Goal: Transaction & Acquisition: Purchase product/service

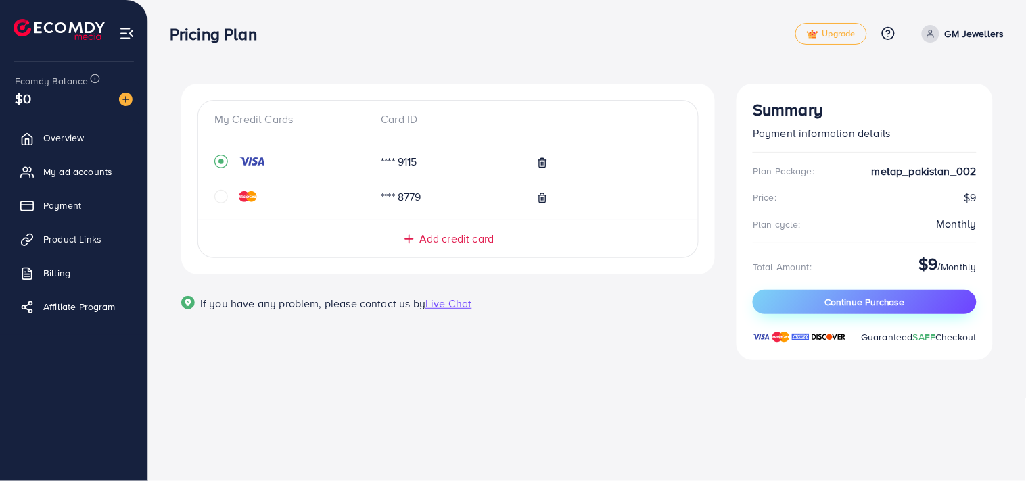
click at [869, 308] on span "Continue Purchase" at bounding box center [864, 302] width 80 height 14
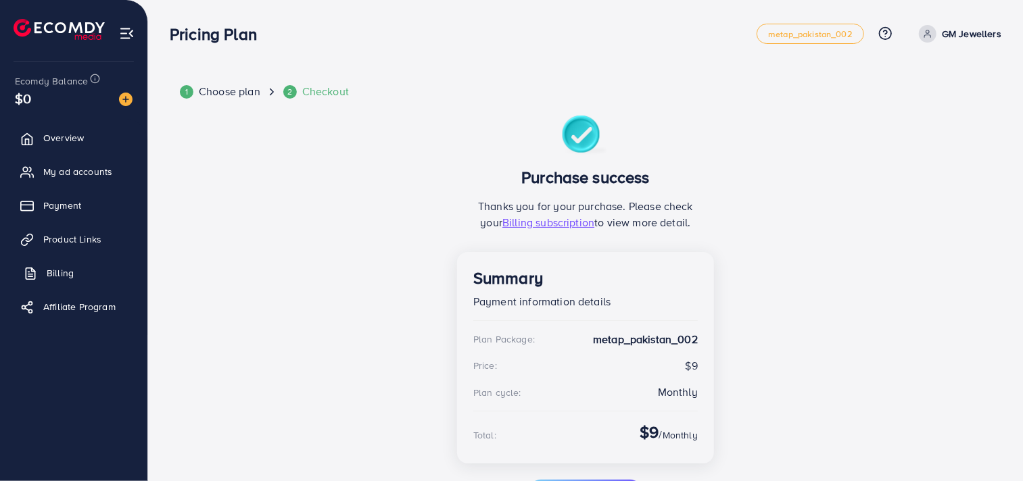
click at [58, 278] on span "Billing" at bounding box center [60, 273] width 27 height 14
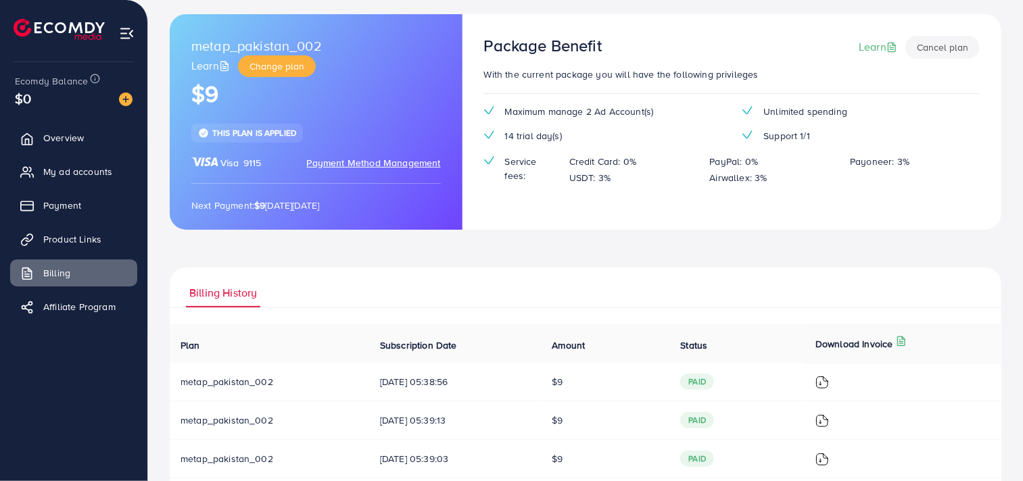
scroll to position [71, 0]
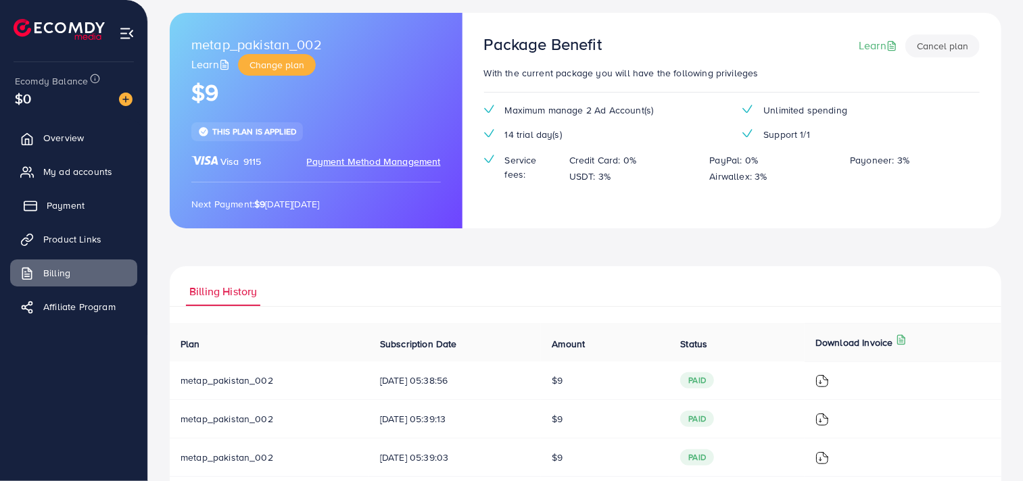
click at [72, 199] on span "Payment" at bounding box center [66, 206] width 38 height 14
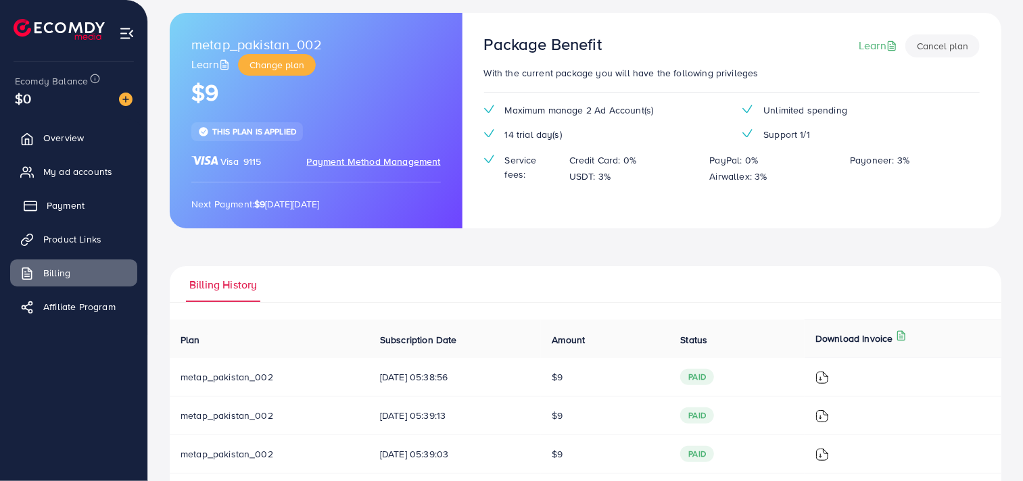
click at [72, 199] on span "Payment" at bounding box center [66, 206] width 38 height 14
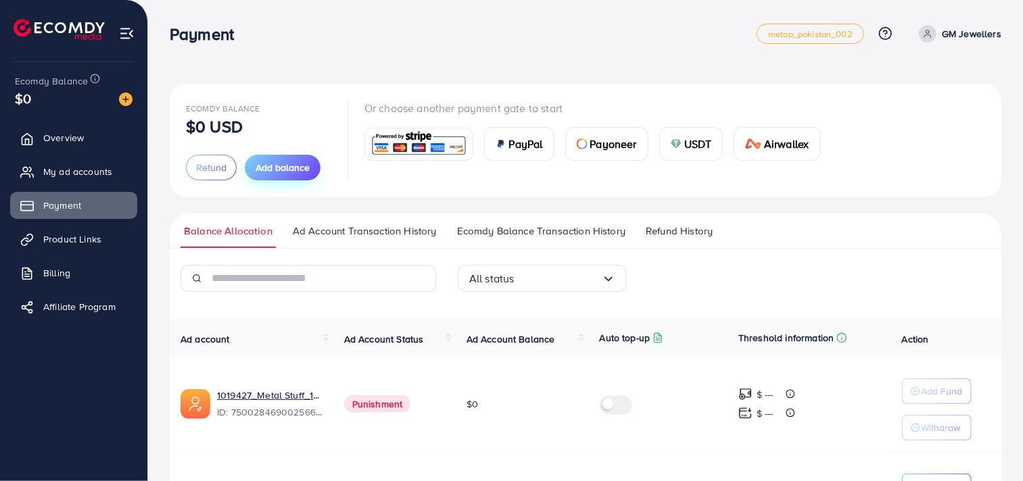
click at [288, 168] on span "Add balance" at bounding box center [283, 168] width 54 height 14
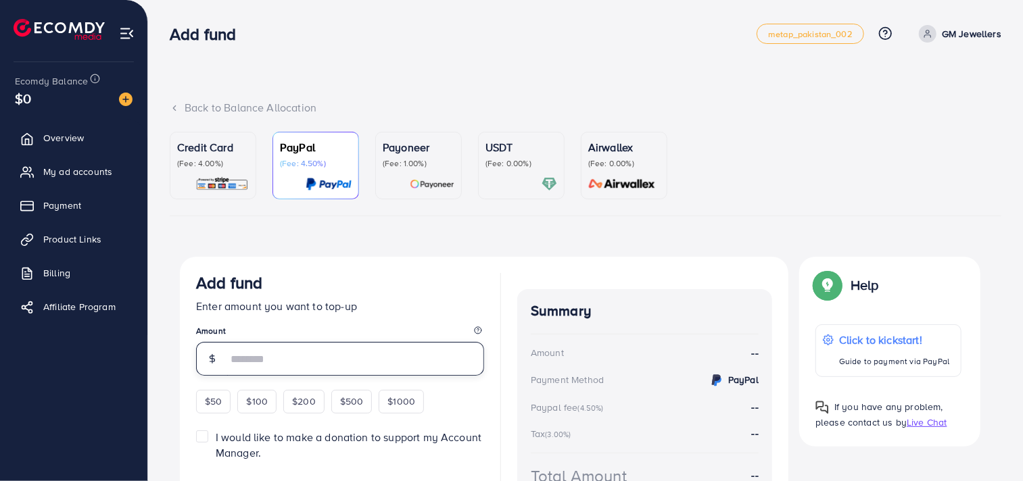
click at [251, 362] on input "number" at bounding box center [355, 359] width 257 height 34
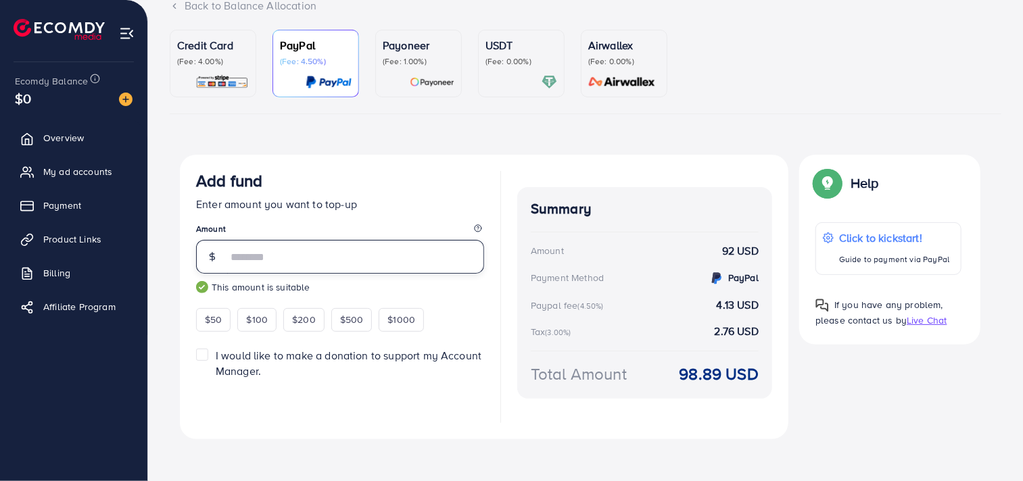
scroll to position [109, 0]
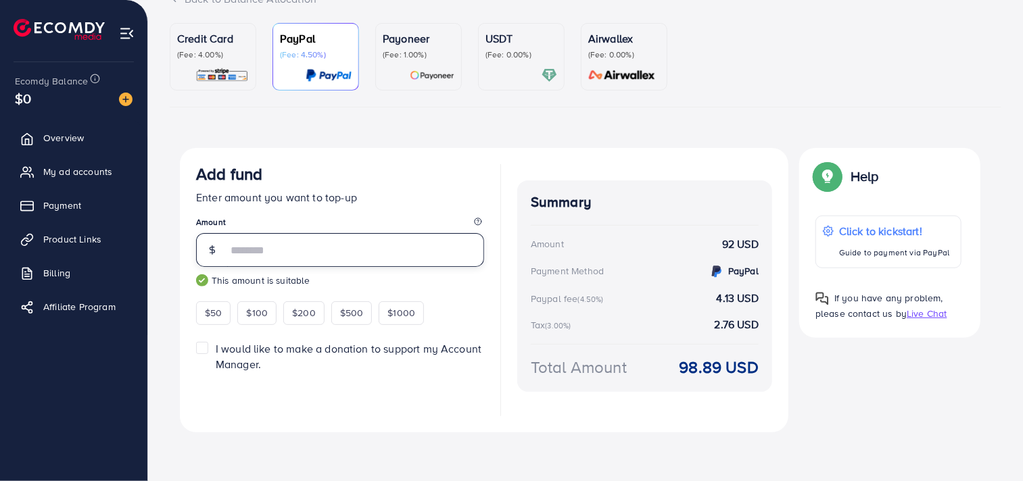
type input "**"
click at [215, 72] on img at bounding box center [221, 76] width 53 height 16
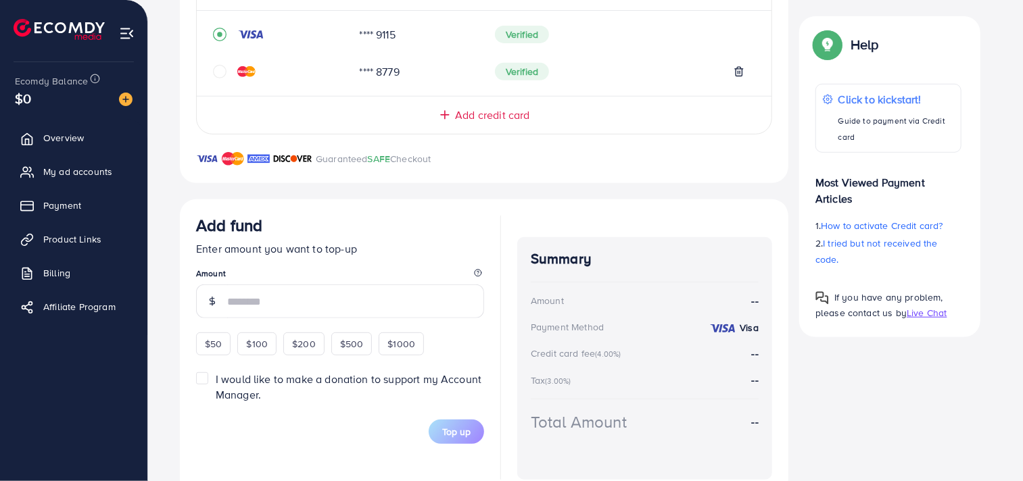
scroll to position [349, 0]
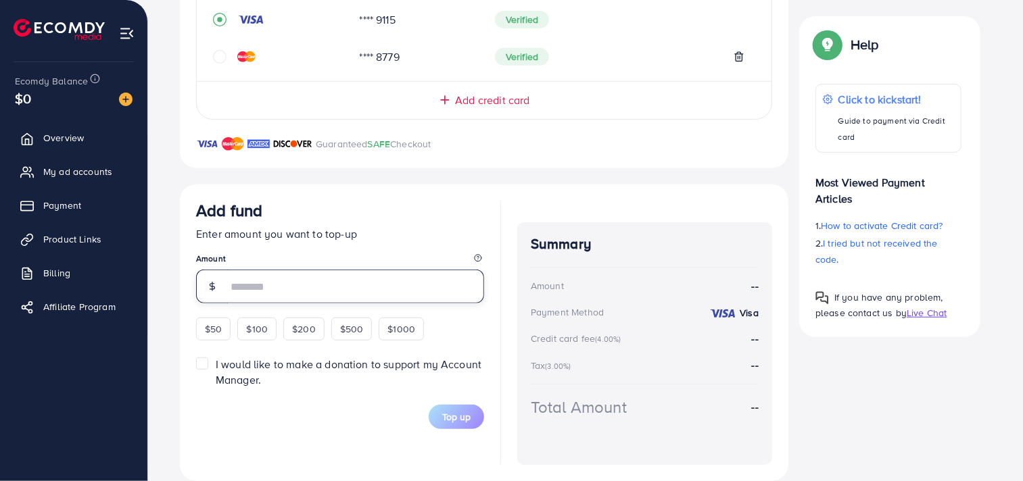
click at [310, 299] on input "number" at bounding box center [355, 287] width 257 height 34
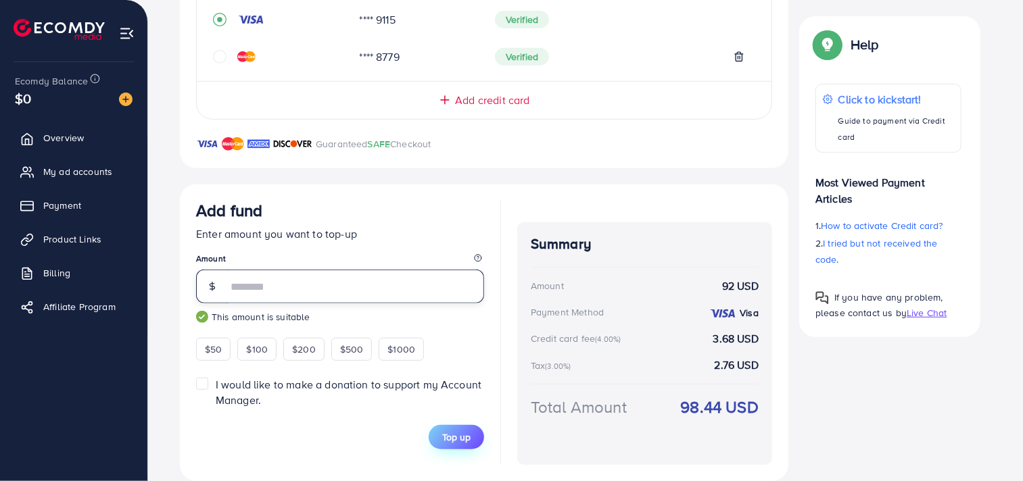
type input "**"
click at [460, 437] on span "Top up" at bounding box center [456, 438] width 28 height 14
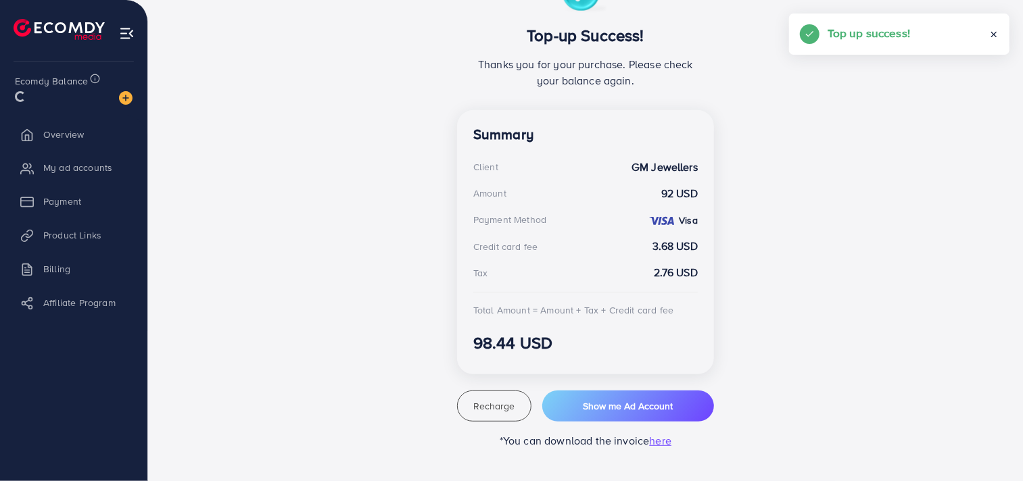
scroll to position [283, 0]
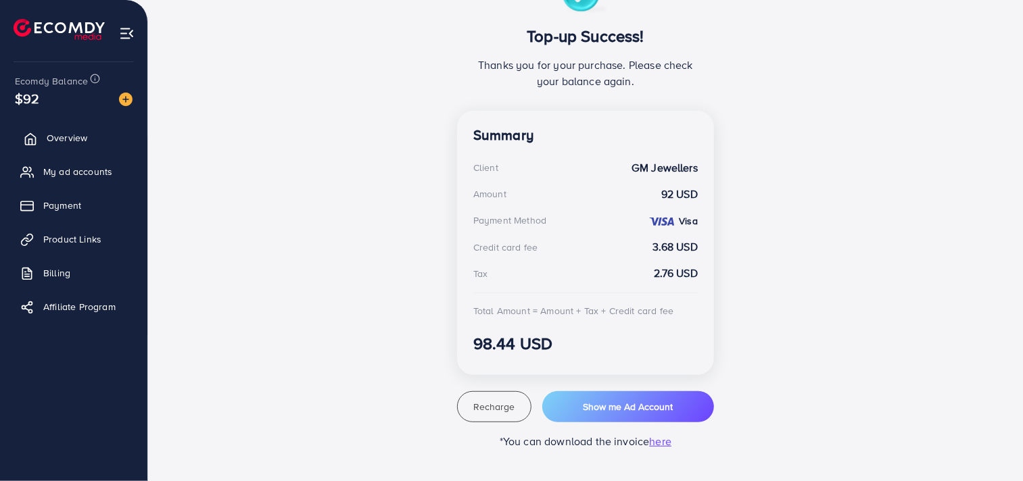
click at [78, 137] on span "Overview" at bounding box center [67, 138] width 41 height 14
